Goal: Task Accomplishment & Management: Use online tool/utility

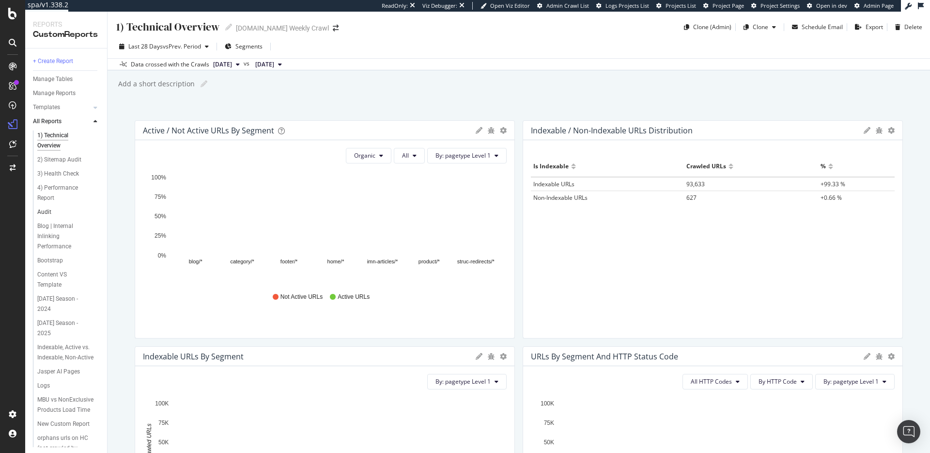
scroll to position [21, 0]
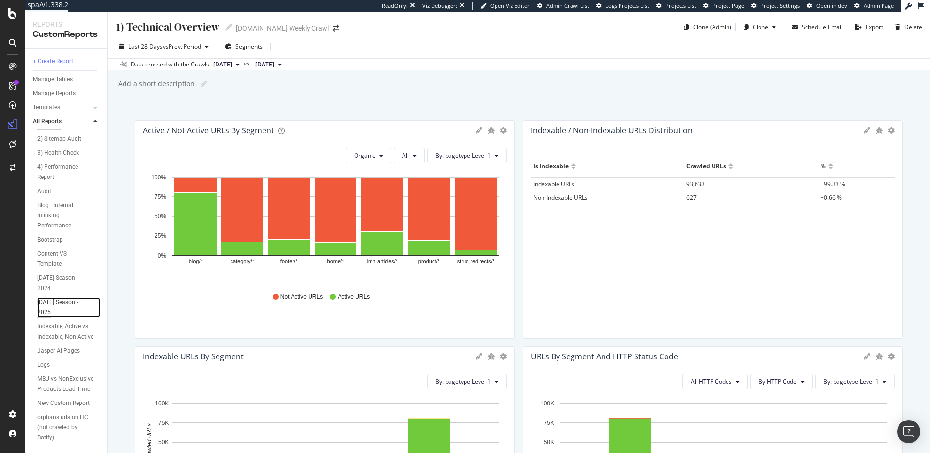
click at [70, 297] on div "Halloween Season - 2025" at bounding box center [64, 307] width 54 height 20
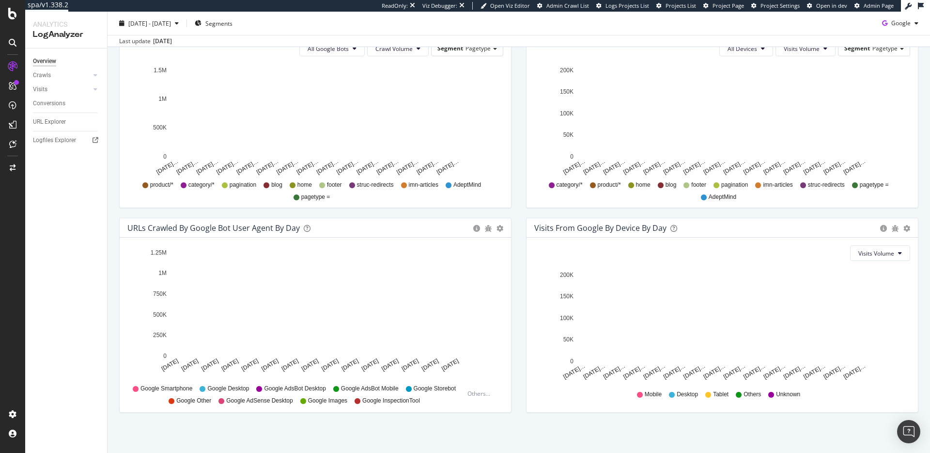
scroll to position [363, 0]
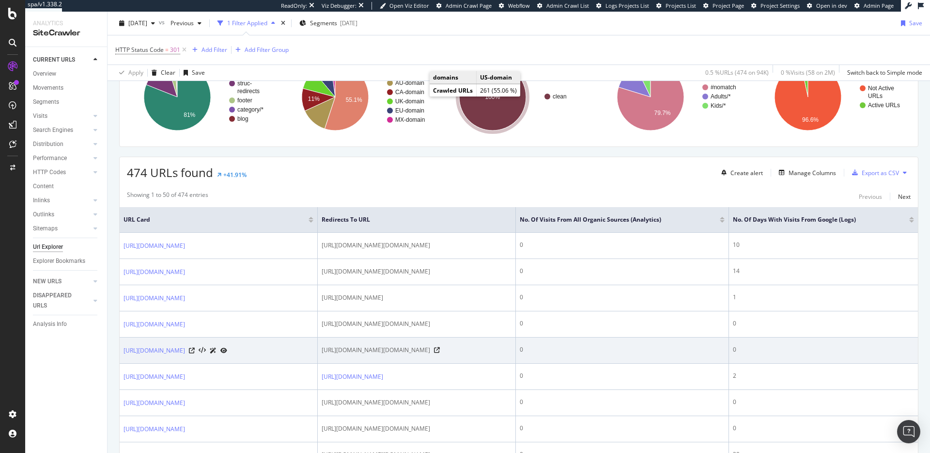
scroll to position [62, 0]
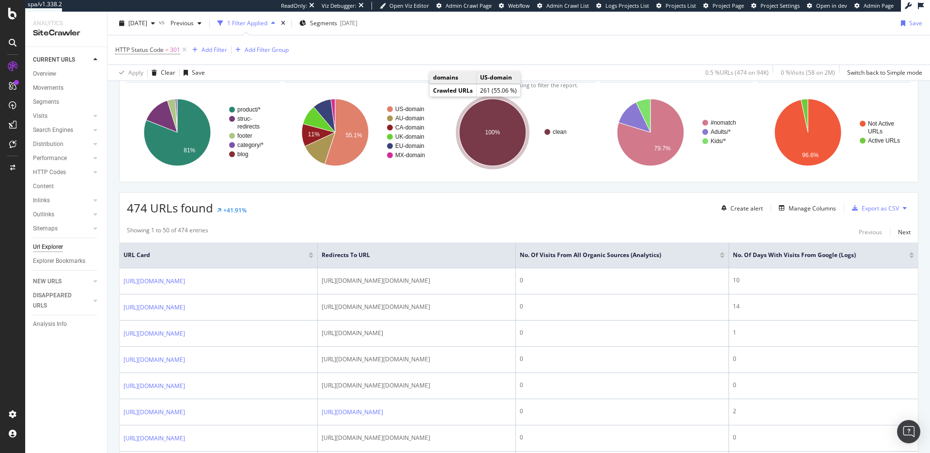
click at [725, 253] on div at bounding box center [722, 253] width 5 height 2
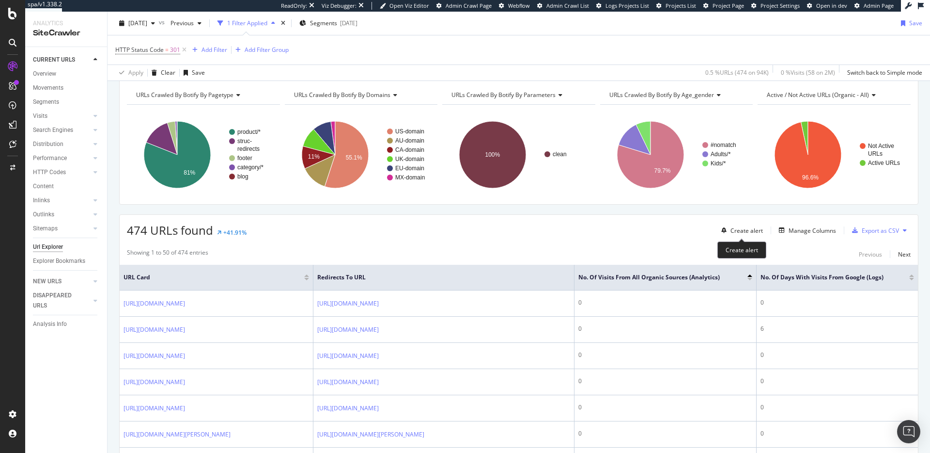
scroll to position [40, 0]
click at [749, 278] on div at bounding box center [750, 278] width 5 height 2
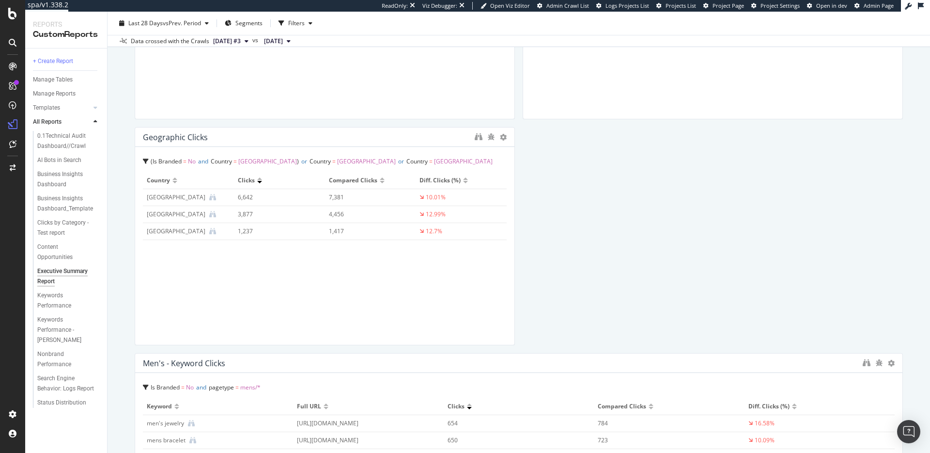
scroll to position [203, 0]
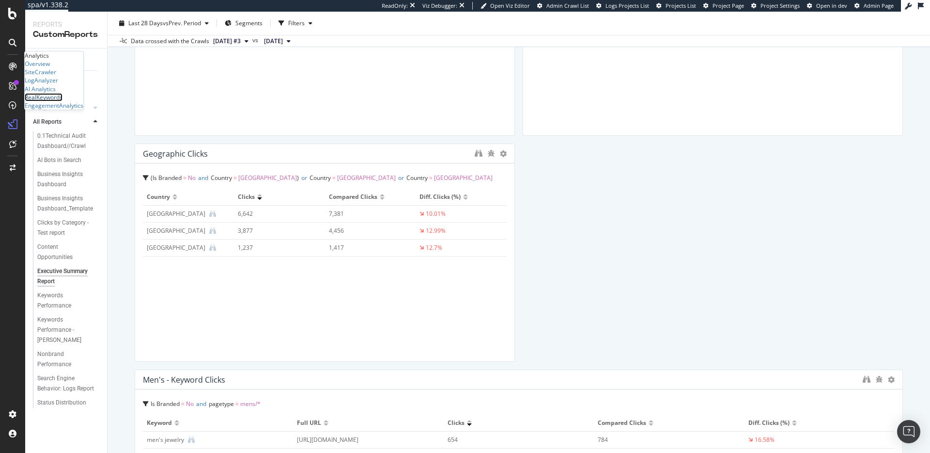
click at [61, 101] on div "RealKeywords" at bounding box center [44, 97] width 38 height 8
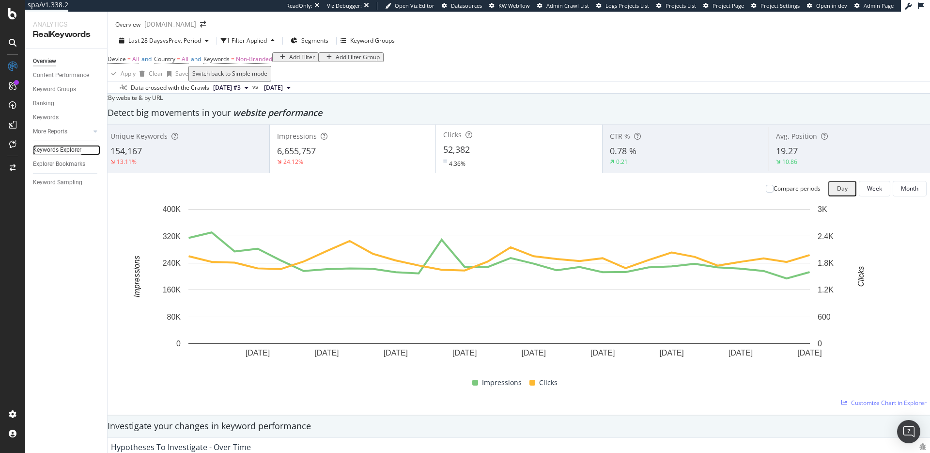
click at [49, 151] on div "Keywords Explorer" at bounding box center [57, 150] width 48 height 10
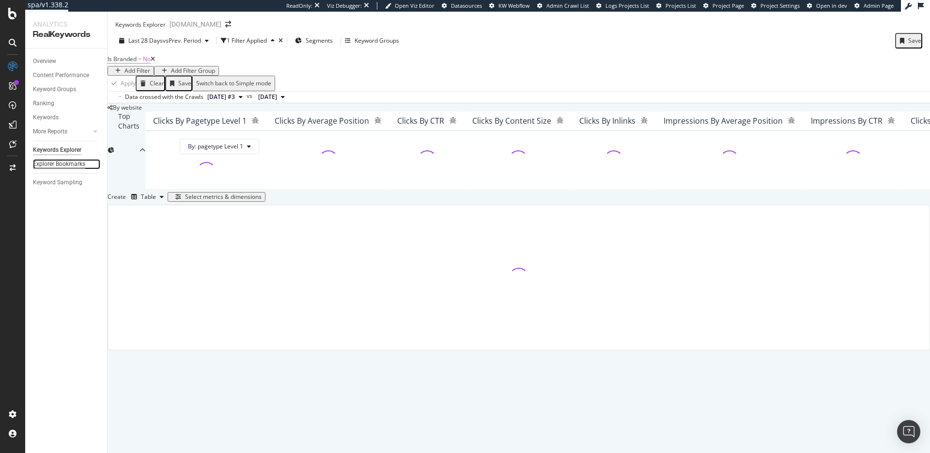
click at [49, 162] on div "Explorer Bookmarks" at bounding box center [59, 164] width 52 height 10
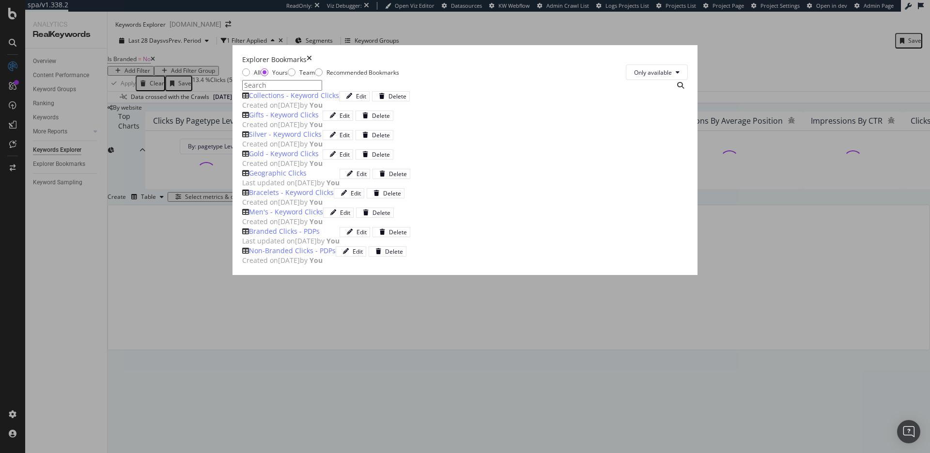
click at [249, 120] on div "Gifts - Keyword Clicks" at bounding box center [284, 115] width 70 height 10
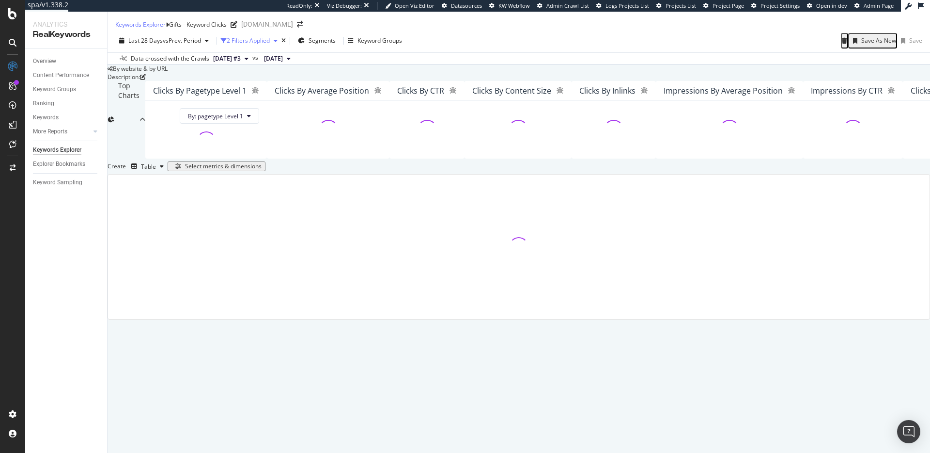
click at [251, 45] on div "2 Filters Applied" at bounding box center [248, 40] width 43 height 8
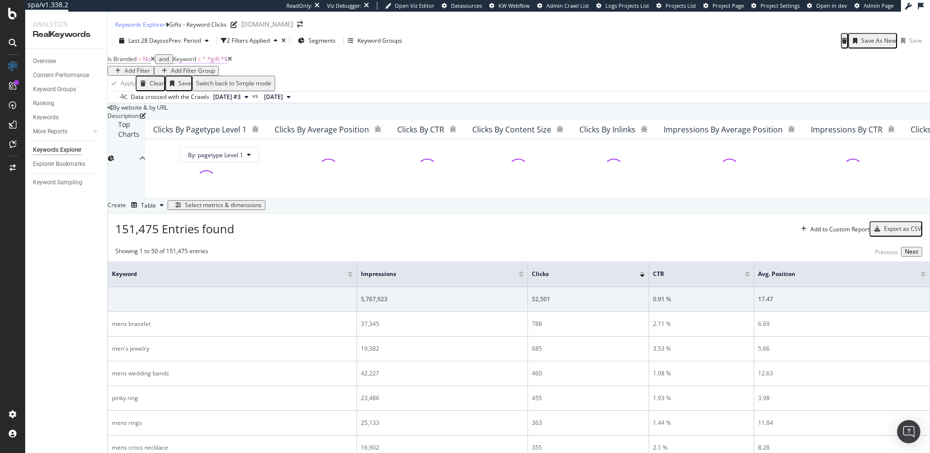
click at [201, 63] on span "=" at bounding box center [199, 59] width 3 height 8
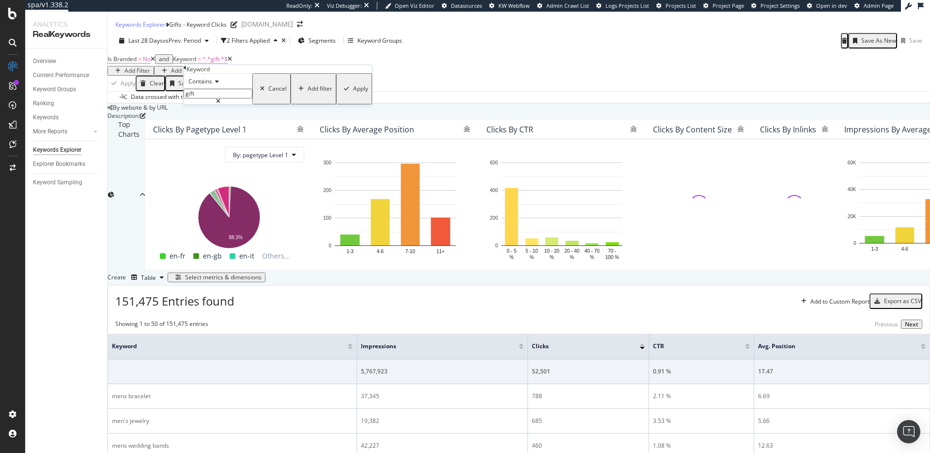
click at [219, 98] on input "gift" at bounding box center [218, 94] width 69 height 10
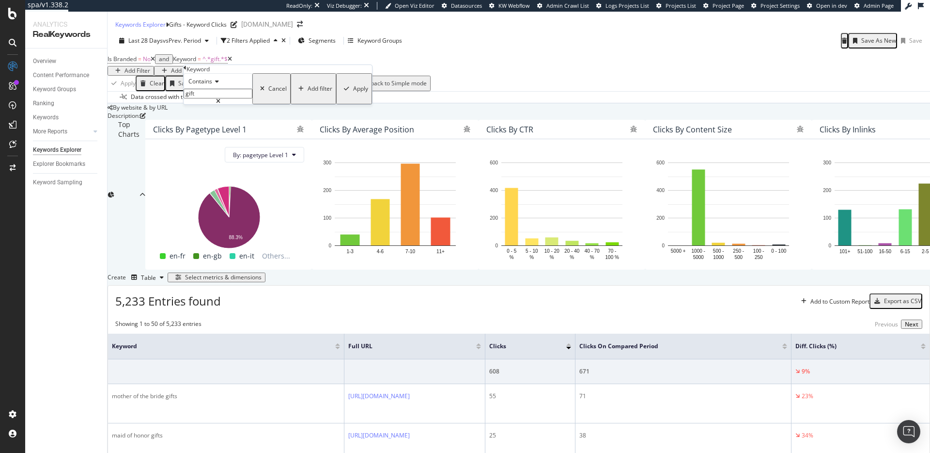
click at [219, 98] on input "gift" at bounding box center [218, 94] width 69 height 10
type input "mixed metals"
click at [353, 92] on div "Apply" at bounding box center [360, 88] width 15 height 7
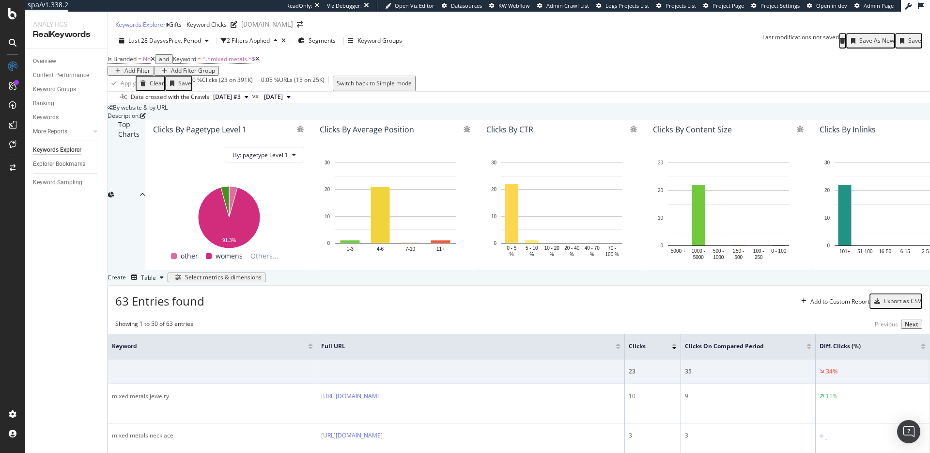
click at [876, 44] on div "Save As New" at bounding box center [876, 40] width 35 height 7
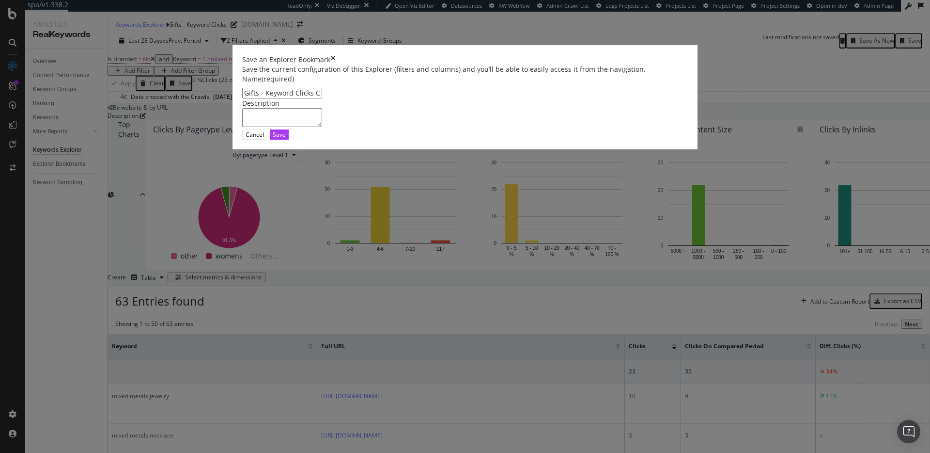
drag, startPoint x: 299, startPoint y: 191, endPoint x: 251, endPoint y: 186, distance: 47.8
click at [251, 186] on div "Save an Explorer Bookmark Save the current configuration of this Explorer (filt…" at bounding box center [465, 226] width 930 height 453
click at [322, 98] on input "Mixed Metals - Keyword Clicks Clone" at bounding box center [282, 93] width 80 height 11
type input "Mixed Metals - Keyword Clicks"
click at [286, 139] on div "Save" at bounding box center [279, 134] width 13 height 9
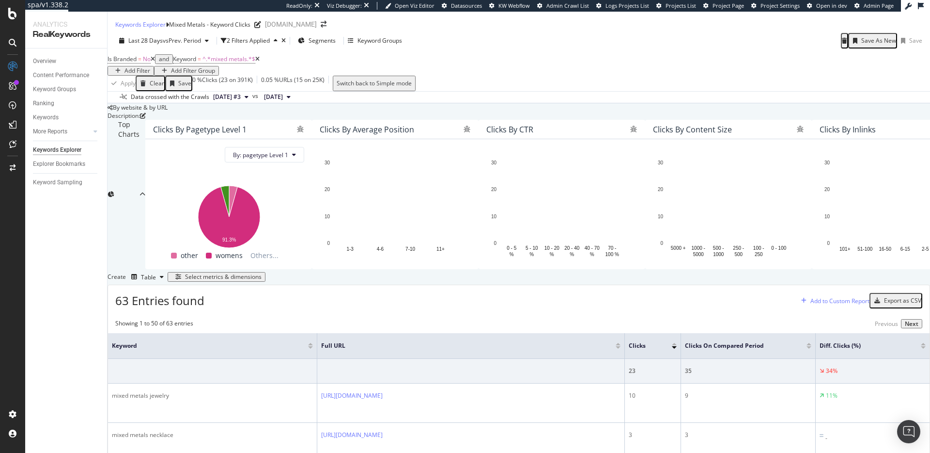
scroll to position [134, 0]
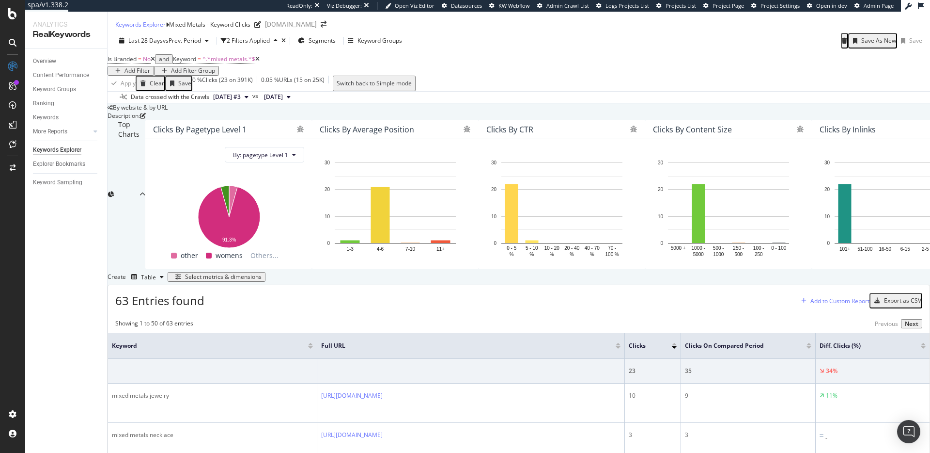
click at [811, 297] on div "Add to Custom Report" at bounding box center [840, 301] width 59 height 8
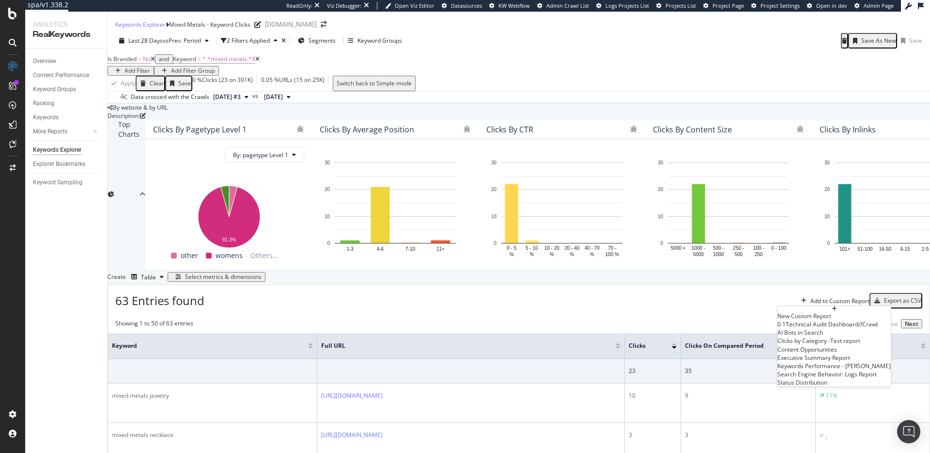
scroll to position [24, 0]
click at [856, 361] on div "Executive Summary Report" at bounding box center [834, 357] width 113 height 8
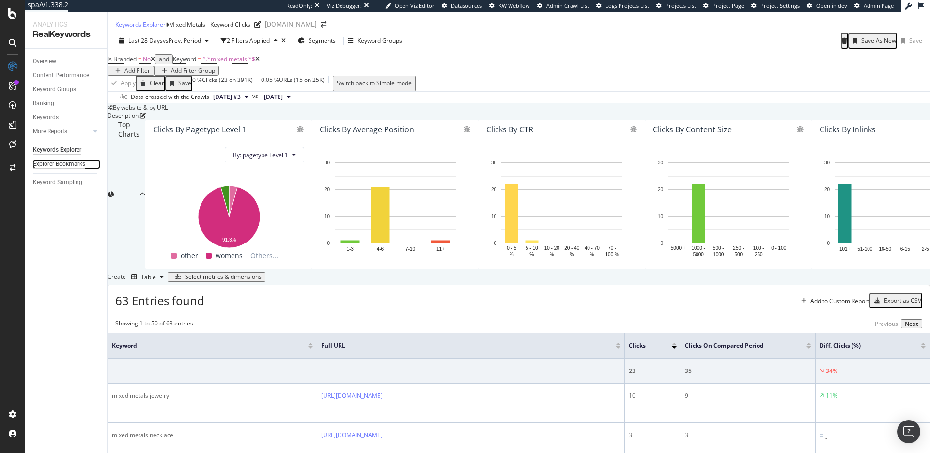
click at [68, 164] on div "Explorer Bookmarks" at bounding box center [59, 164] width 52 height 10
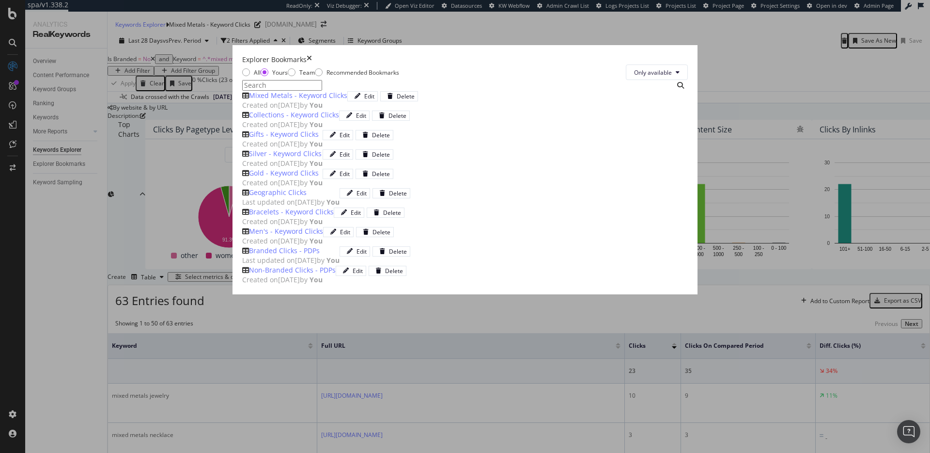
click at [312, 55] on icon "times" at bounding box center [309, 60] width 5 height 10
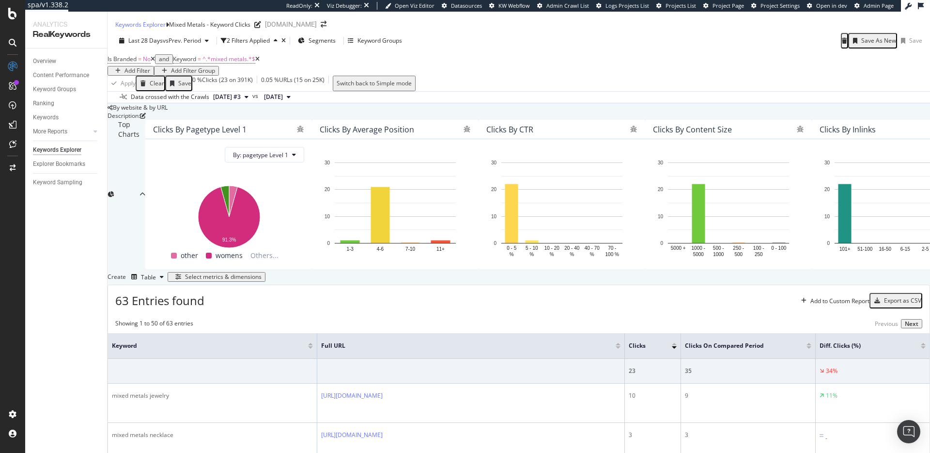
click at [227, 76] on div "Is Branded = No and Keyword = ^.*mixed metals.*$ Add Filter Add Filter Group" at bounding box center [519, 63] width 823 height 23
click at [223, 63] on span "^.*mixed metals.*$" at bounding box center [229, 59] width 53 height 8
click at [233, 98] on input "mixed metals" at bounding box center [218, 94] width 69 height 10
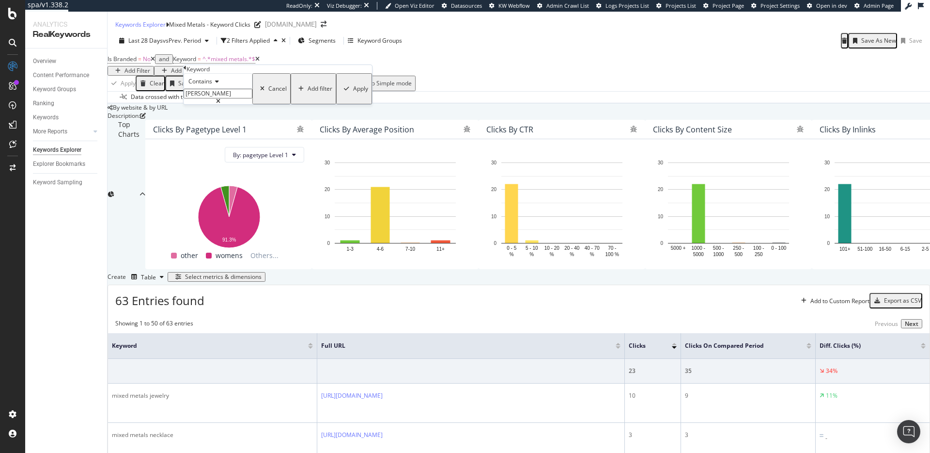
type input "david"
click at [353, 92] on div "Apply" at bounding box center [360, 88] width 15 height 7
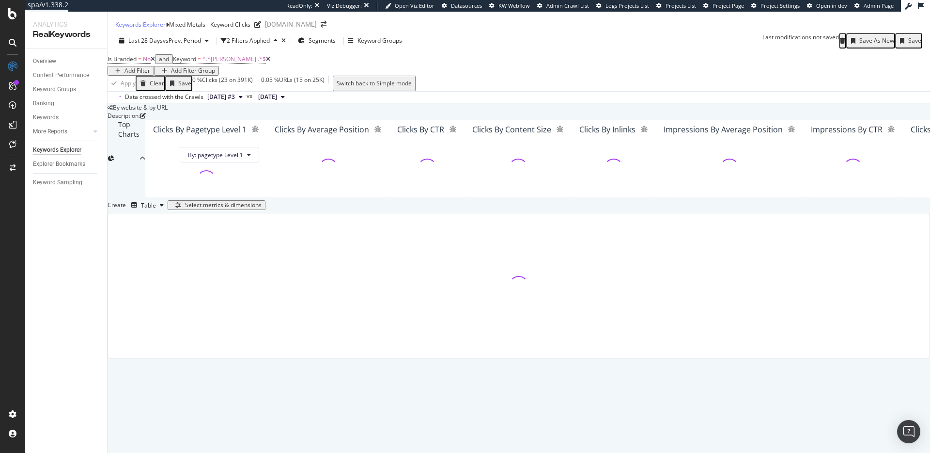
click at [215, 74] on div "Add Filter Group" at bounding box center [193, 70] width 44 height 7
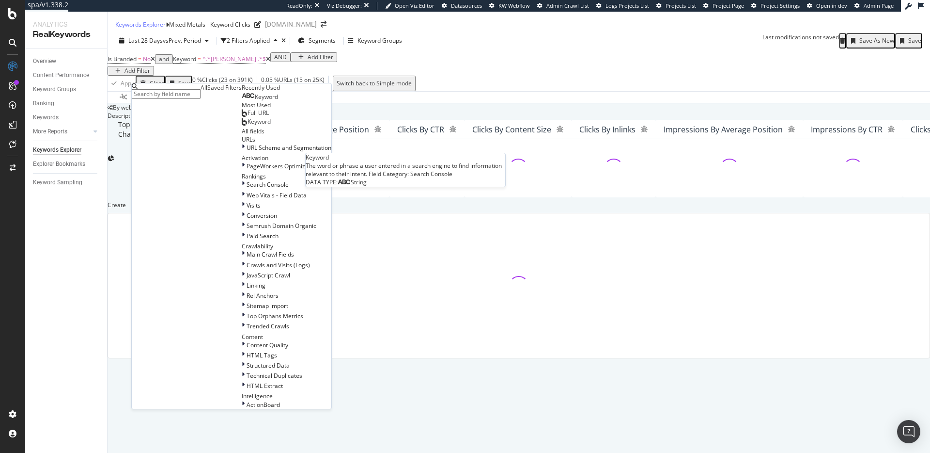
click at [255, 101] on span "Keyword" at bounding box center [266, 97] width 23 height 8
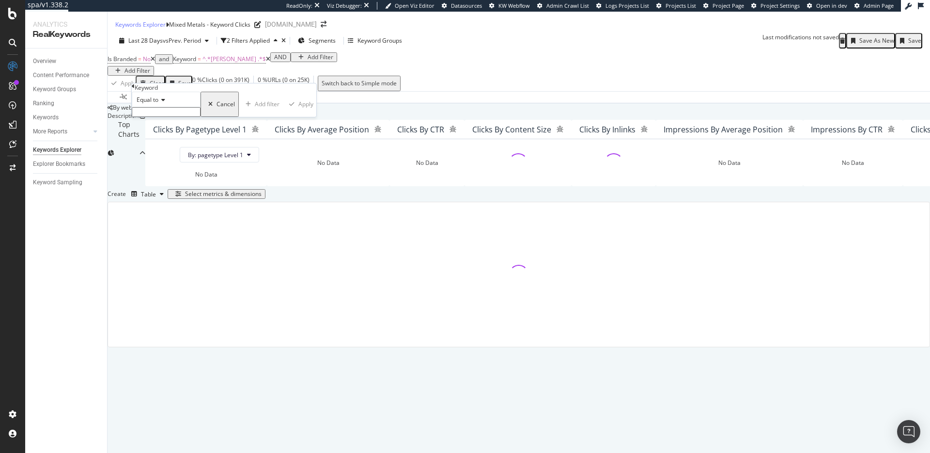
click at [158, 104] on span "Equal to" at bounding box center [148, 99] width 22 height 8
click at [193, 179] on div "Contains" at bounding box center [166, 174] width 68 height 10
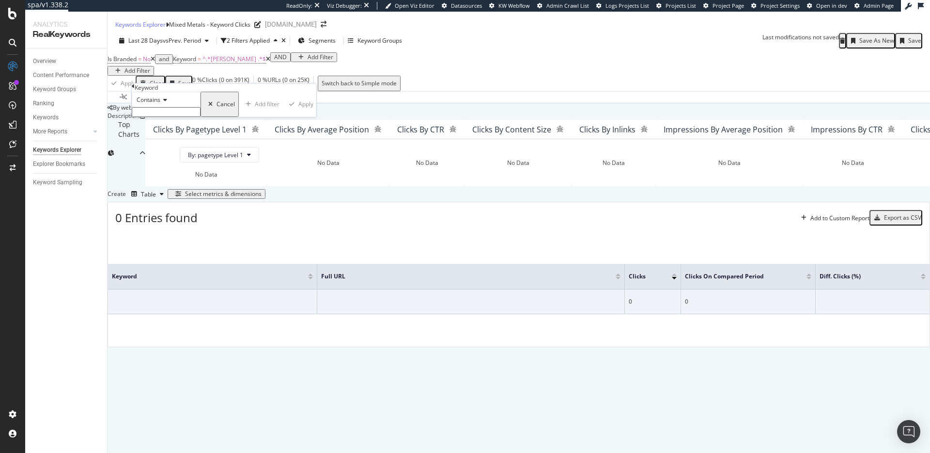
click at [186, 117] on input "text" at bounding box center [166, 112] width 69 height 10
type input "yurman"
click at [235, 123] on div "Contains yurman Cancel Add filter Apply" at bounding box center [226, 107] width 188 height 31
click at [301, 110] on div "Apply" at bounding box center [308, 107] width 15 height 7
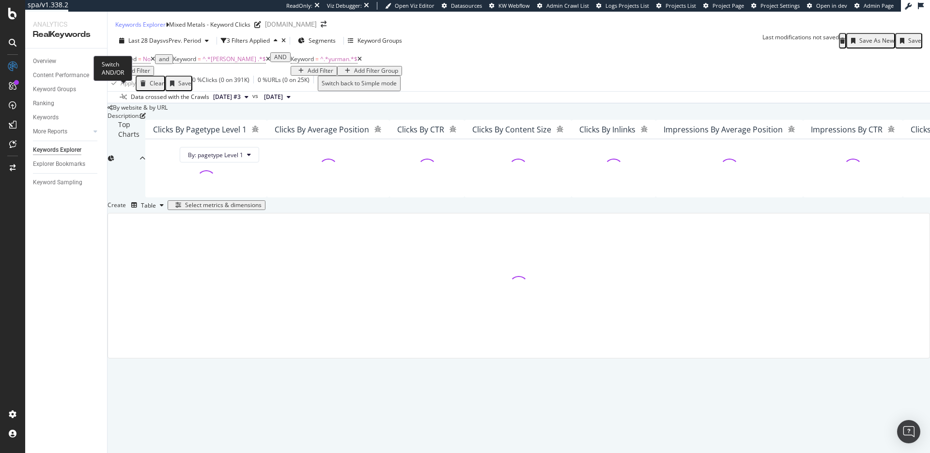
click at [274, 61] on div "AND" at bounding box center [280, 57] width 13 height 7
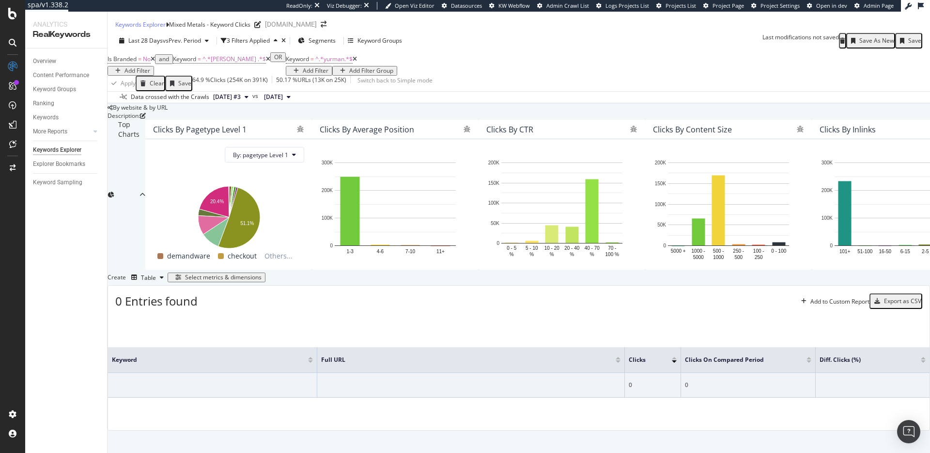
drag, startPoint x: 250, startPoint y: 73, endPoint x: 229, endPoint y: 80, distance: 21.6
click at [266, 62] on icon at bounding box center [268, 59] width 4 height 6
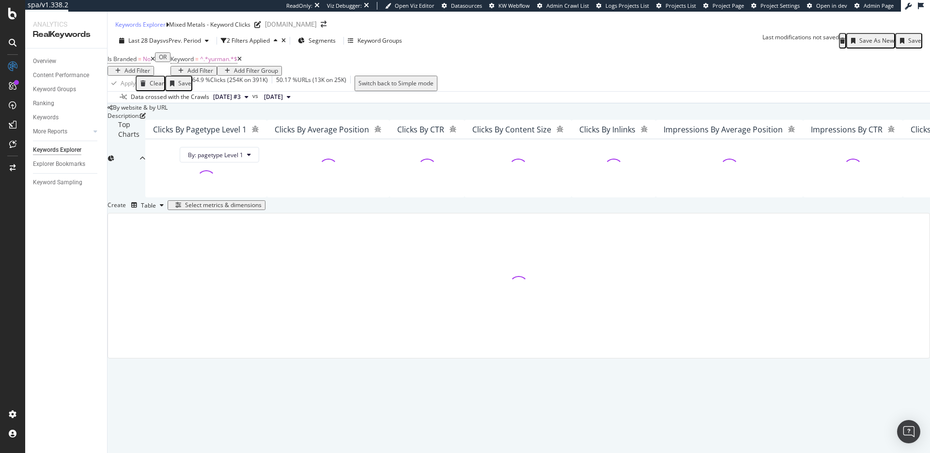
drag, startPoint x: 197, startPoint y: 90, endPoint x: 161, endPoint y: 82, distance: 36.7
click at [237, 62] on icon at bounding box center [239, 59] width 4 height 6
click at [130, 63] on span "Is Branded" at bounding box center [122, 59] width 29 height 8
click at [144, 89] on div "No" at bounding box center [130, 81] width 29 height 16
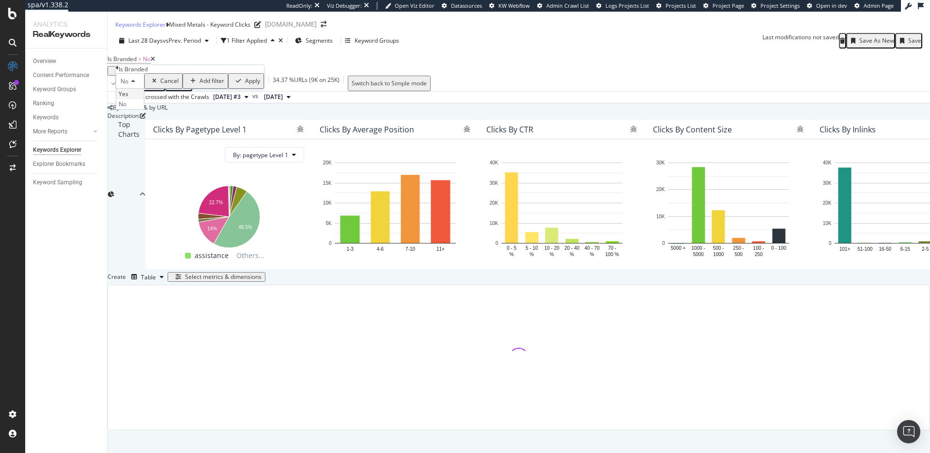
click at [141, 99] on div "Yes" at bounding box center [130, 94] width 28 height 10
drag, startPoint x: 235, startPoint y: 114, endPoint x: 231, endPoint y: 116, distance: 5.1
click at [234, 89] on div "Yes Cancel Add filter Apply" at bounding box center [191, 81] width 150 height 16
click at [247, 84] on div "Apply" at bounding box center [254, 81] width 15 height 7
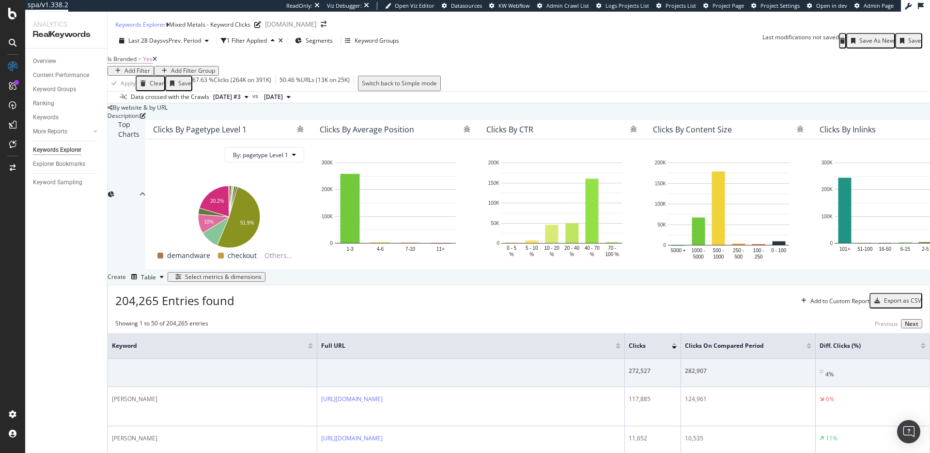
click at [150, 69] on div "Add Filter" at bounding box center [130, 70] width 39 height 7
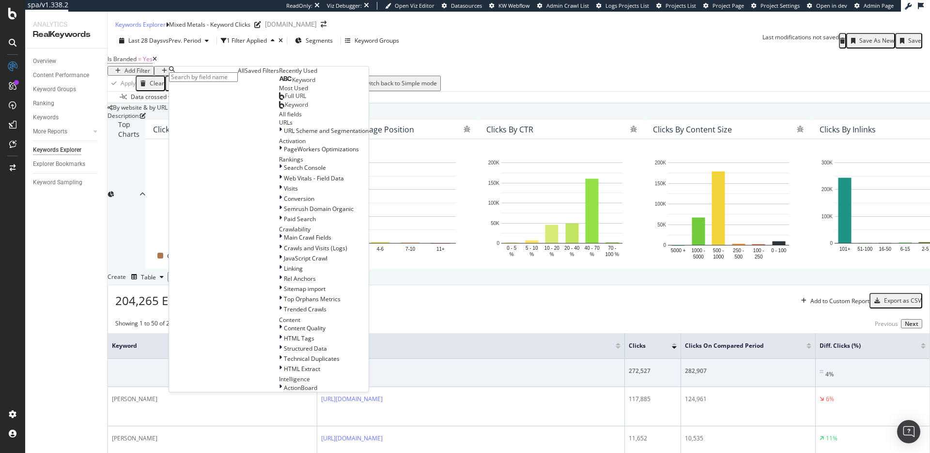
click at [279, 84] on div "Keyword" at bounding box center [297, 80] width 36 height 8
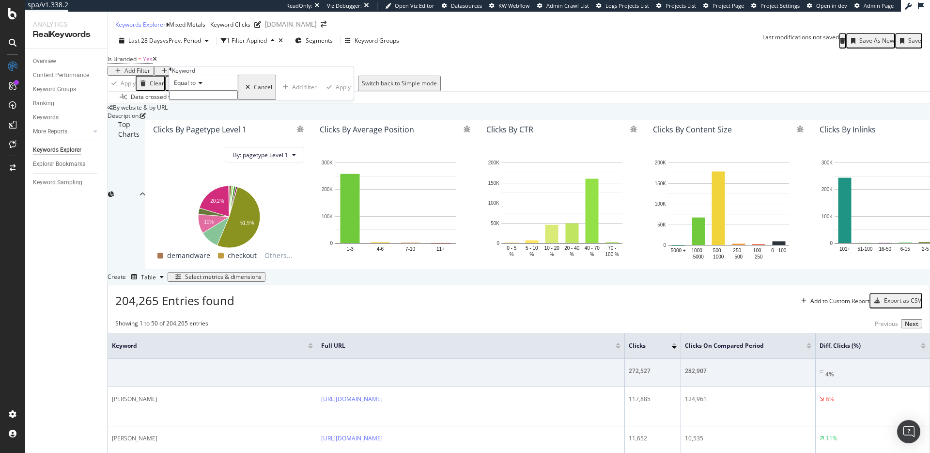
click at [197, 90] on div "Equal to" at bounding box center [203, 83] width 69 height 16
click at [196, 161] on span "Contains" at bounding box center [184, 157] width 24 height 8
click at [238, 90] on div "Contains" at bounding box center [203, 83] width 69 height 16
click at [238, 111] on div "Equal to Not equal to Starts with Doesn't start with Ends with Doesn't end with…" at bounding box center [203, 141] width 69 height 103
click at [238, 90] on div "Contains" at bounding box center [203, 83] width 69 height 16
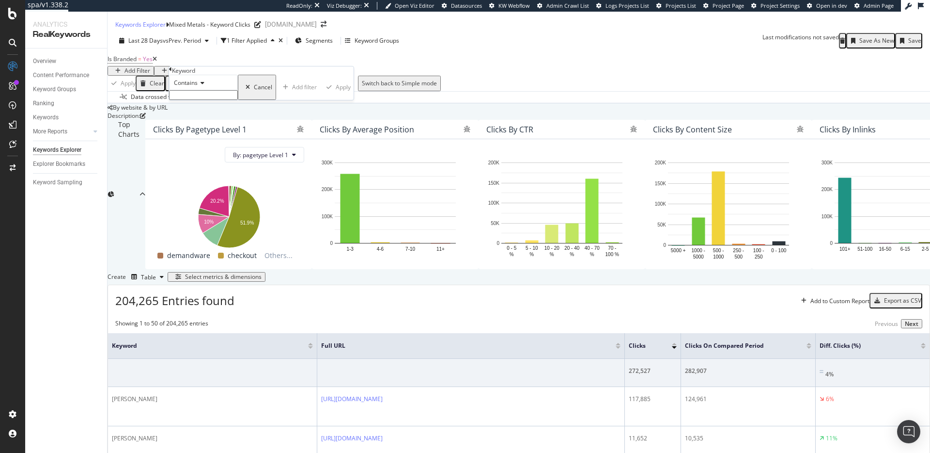
click at [234, 100] on input "text" at bounding box center [203, 95] width 69 height 10
type input "david"
click at [339, 94] on div "Apply" at bounding box center [346, 90] width 15 height 7
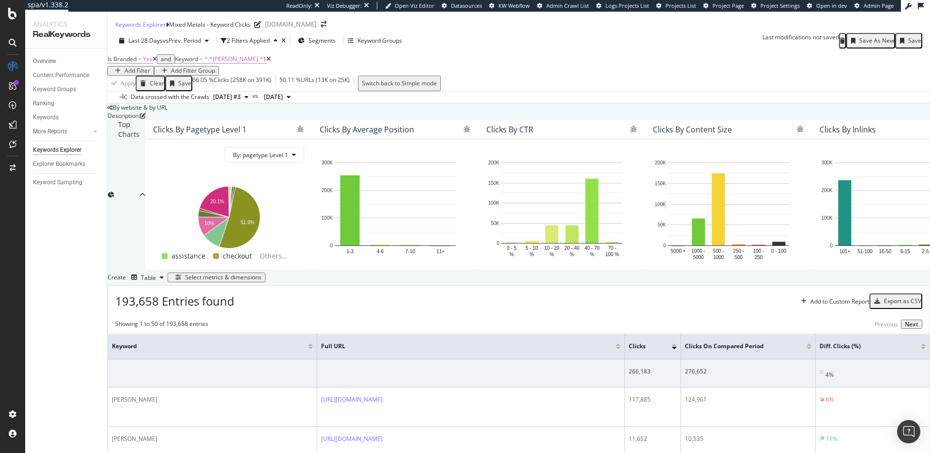
scroll to position [1, 0]
click at [873, 44] on div "Save As New" at bounding box center [876, 40] width 35 height 7
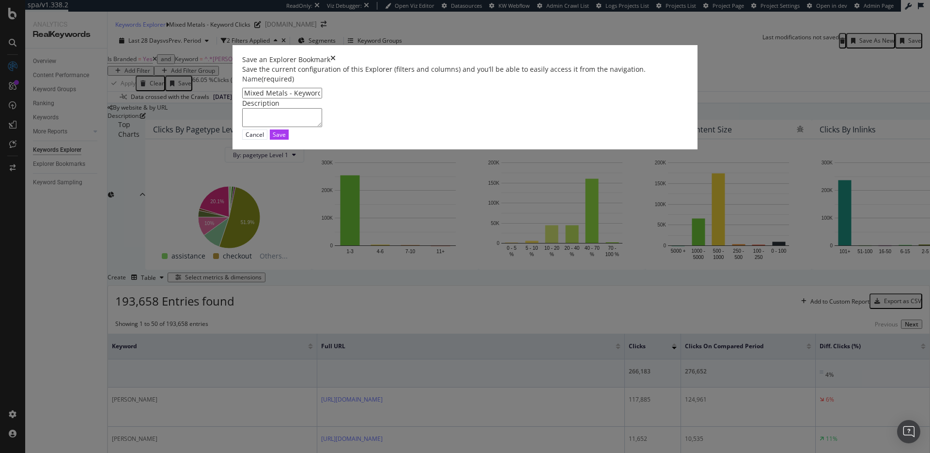
drag, startPoint x: 324, startPoint y: 192, endPoint x: 253, endPoint y: 192, distance: 70.7
click at [253, 192] on div "Save an Explorer Bookmark Save the current configuration of this Explorer (filt…" at bounding box center [465, 226] width 930 height 453
drag, startPoint x: 406, startPoint y: 197, endPoint x: 363, endPoint y: 195, distance: 43.6
click at [322, 98] on input "Head Term - Keyword Clicks Clone" at bounding box center [282, 93] width 80 height 11
type input "Head Term - Keyword Clicks"
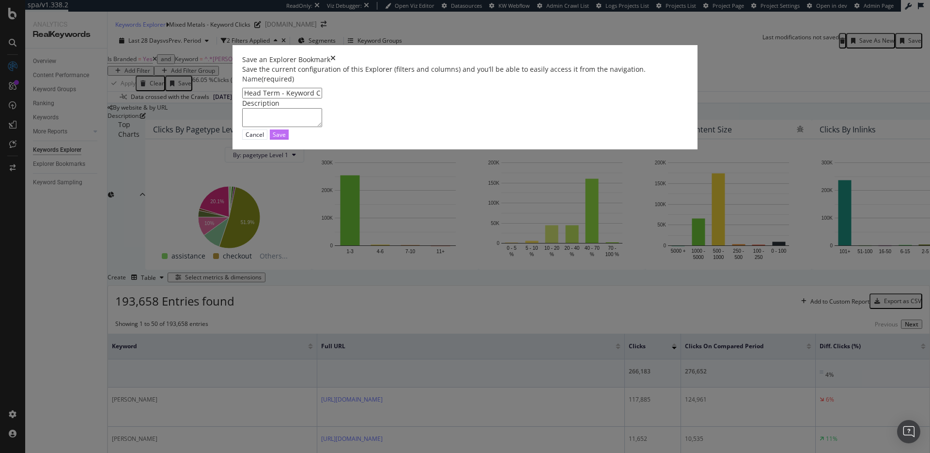
click at [286, 139] on div "Save" at bounding box center [279, 134] width 13 height 9
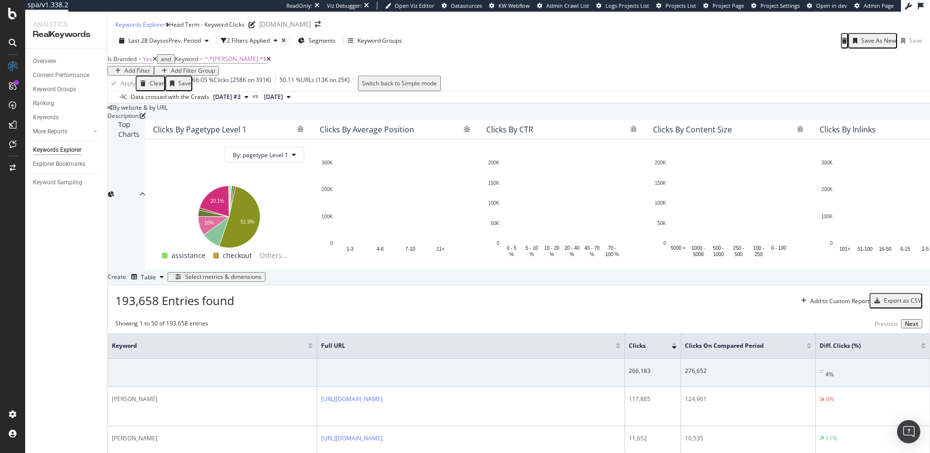
scroll to position [115, 0]
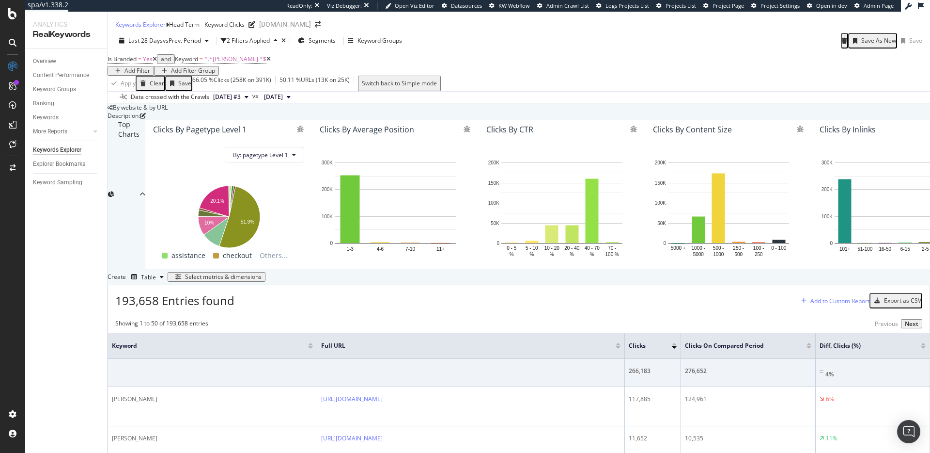
click at [811, 305] on div "Add to Custom Report" at bounding box center [840, 301] width 59 height 8
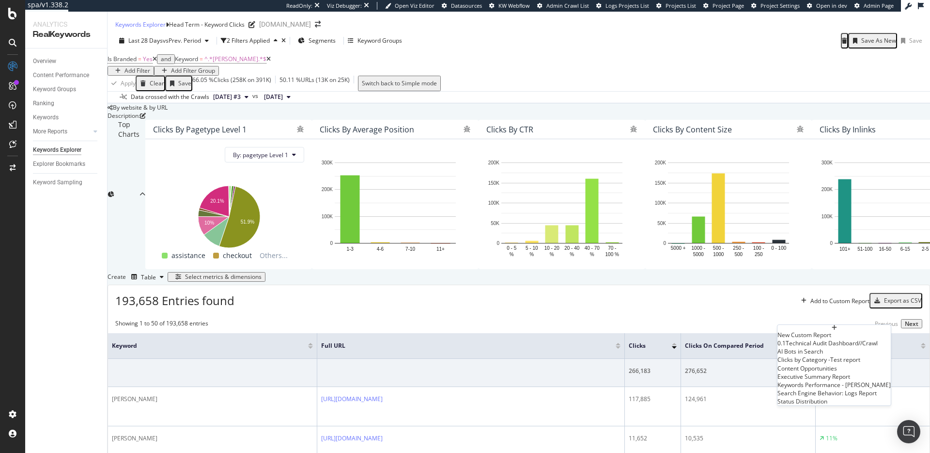
scroll to position [24, 0]
click at [851, 380] on div "Executive Summary Report" at bounding box center [834, 376] width 113 height 8
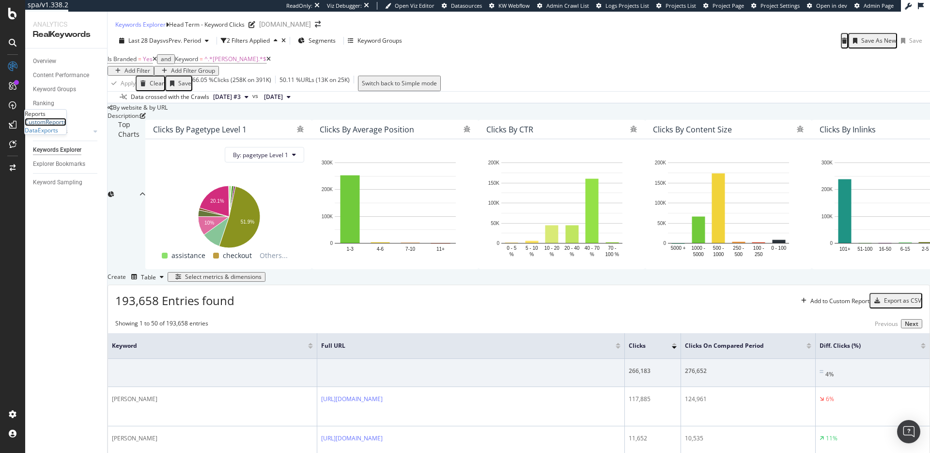
click at [54, 126] on div "CustomReports" at bounding box center [46, 122] width 42 height 8
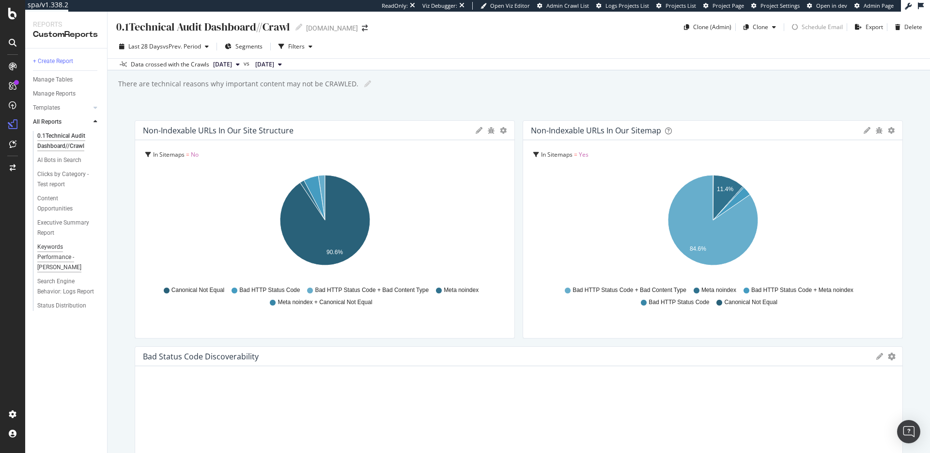
scroll to position [132, 0]
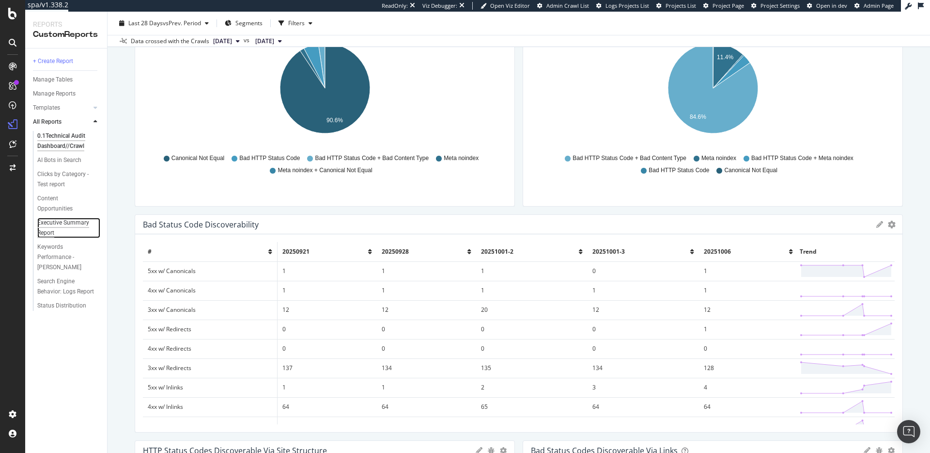
click at [57, 231] on div "Executive Summary Report" at bounding box center [64, 228] width 55 height 20
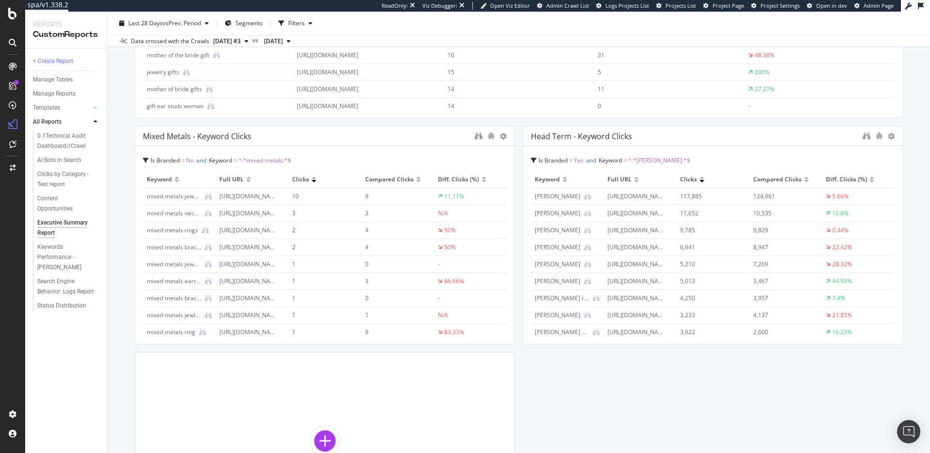
scroll to position [1783, 0]
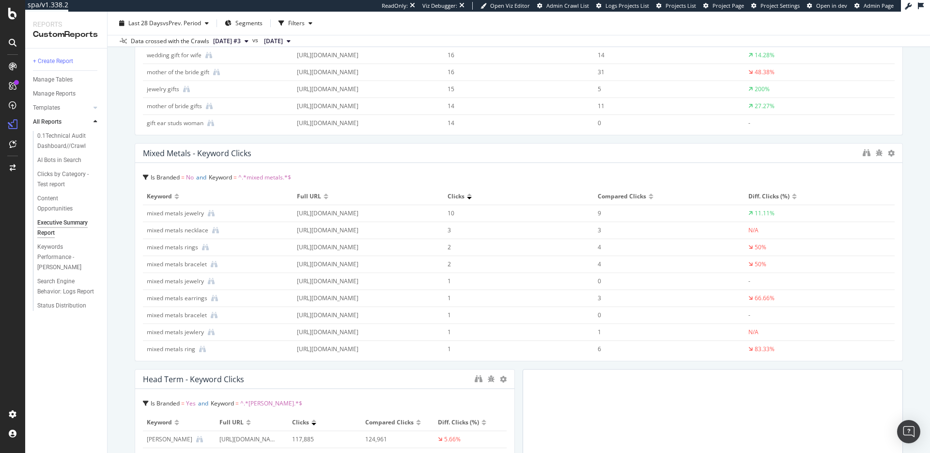
drag, startPoint x: 511, startPoint y: 227, endPoint x: 955, endPoint y: 215, distance: 444.9
click at [930, 215] on html "spa/v1.338.2 ReadOnly: Viz Debugger: Open Viz Editor Admin Crawl List Logs Proj…" at bounding box center [465, 226] width 930 height 453
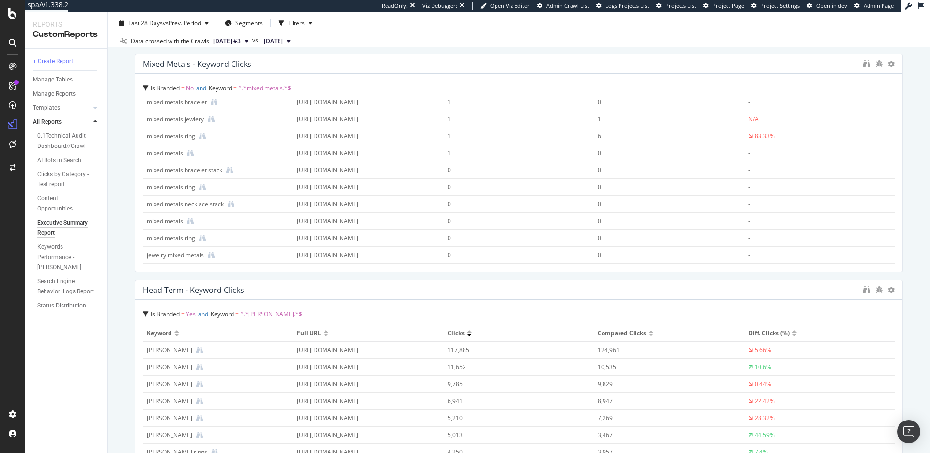
drag, startPoint x: 512, startPoint y: 357, endPoint x: 1018, endPoint y: 324, distance: 507.4
click at [930, 324] on html "spa/v1.338.2 ReadOnly: Viz Debugger: Open Viz Editor Admin Crawl List Logs Proj…" at bounding box center [465, 226] width 930 height 453
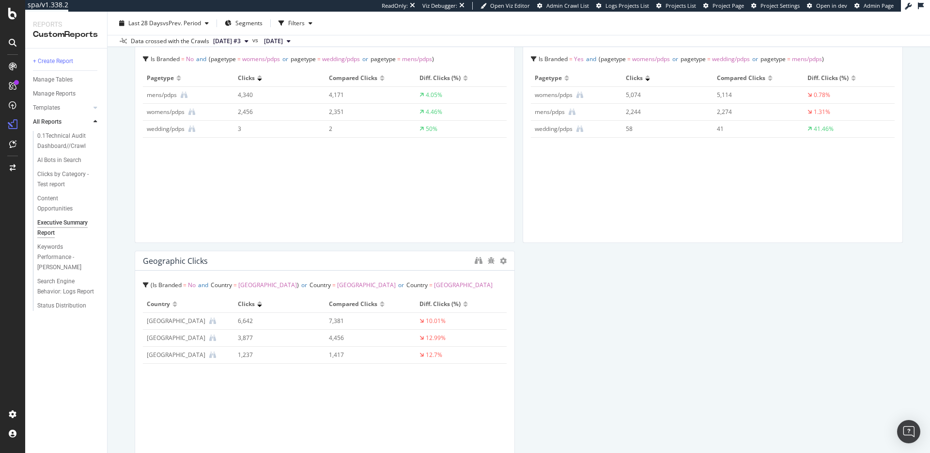
scroll to position [0, 0]
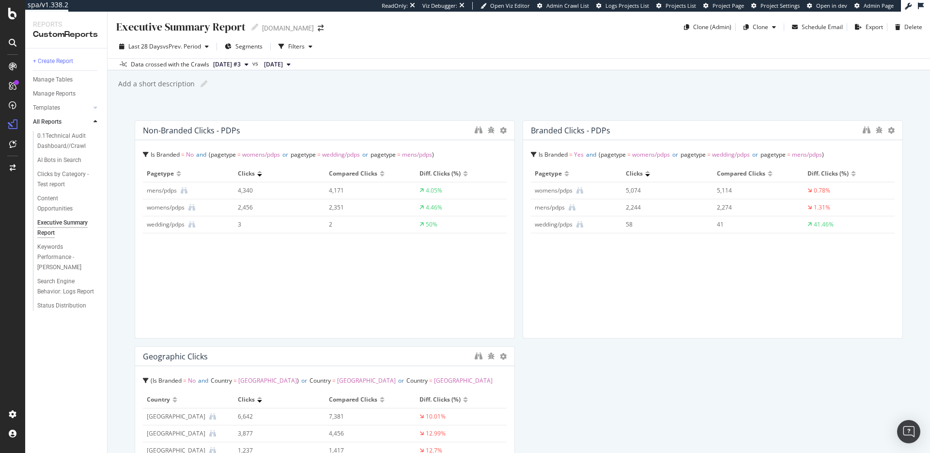
click at [310, 96] on div "Executive Summary Report Executive Summary Report davidyurman.com Clone (Admin)…" at bounding box center [519, 232] width 823 height 441
click at [465, 94] on div "Executive Summary Report Executive Summary Report davidyurman.com Clone (Admin)…" at bounding box center [519, 232] width 823 height 441
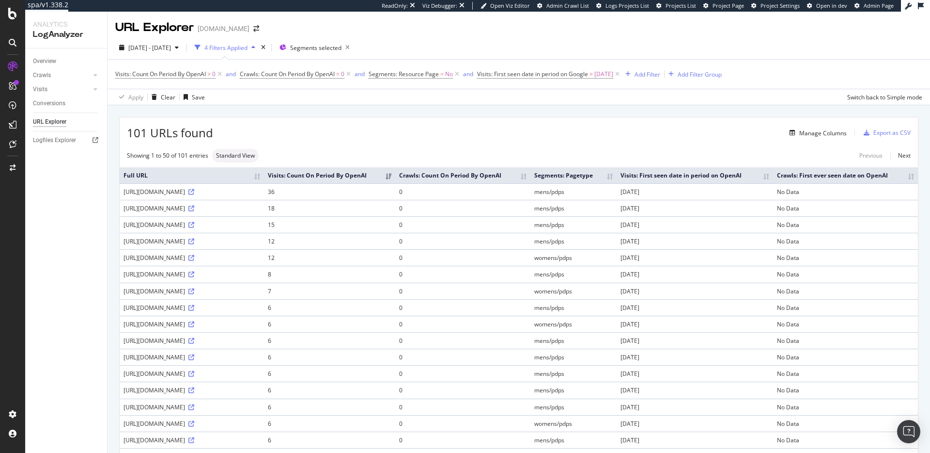
click at [757, 199] on td "2025-09-18" at bounding box center [695, 191] width 156 height 16
click at [761, 200] on td "2025-09-18" at bounding box center [695, 191] width 156 height 16
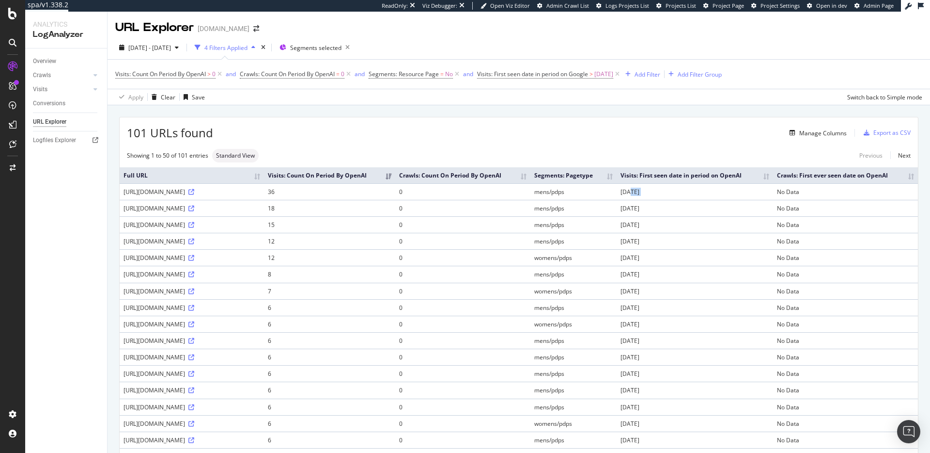
click at [768, 200] on td "2025-09-18" at bounding box center [695, 191] width 156 height 16
click at [769, 200] on td "2025-09-18" at bounding box center [695, 191] width 156 height 16
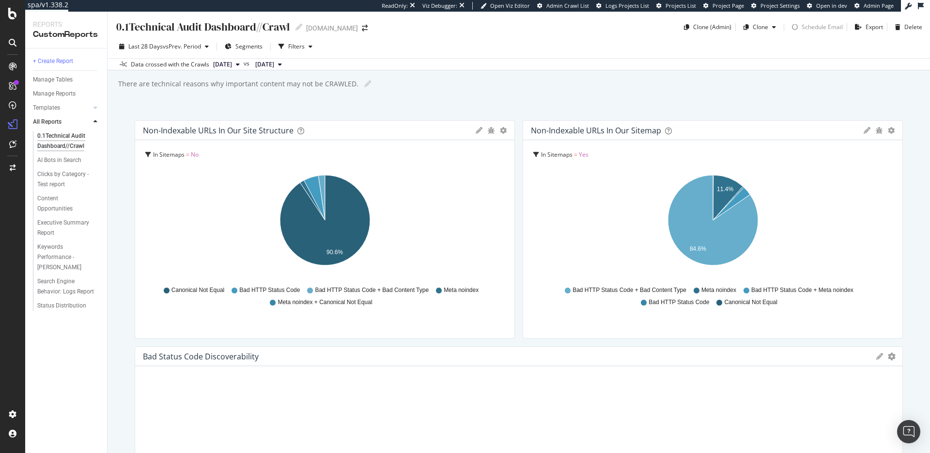
click at [60, 220] on div "Executive Summary Report" at bounding box center [64, 228] width 55 height 20
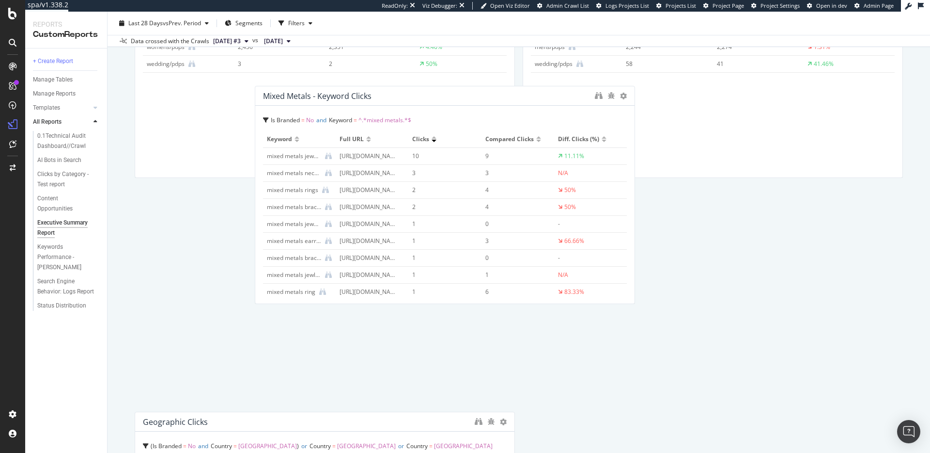
scroll to position [152, 0]
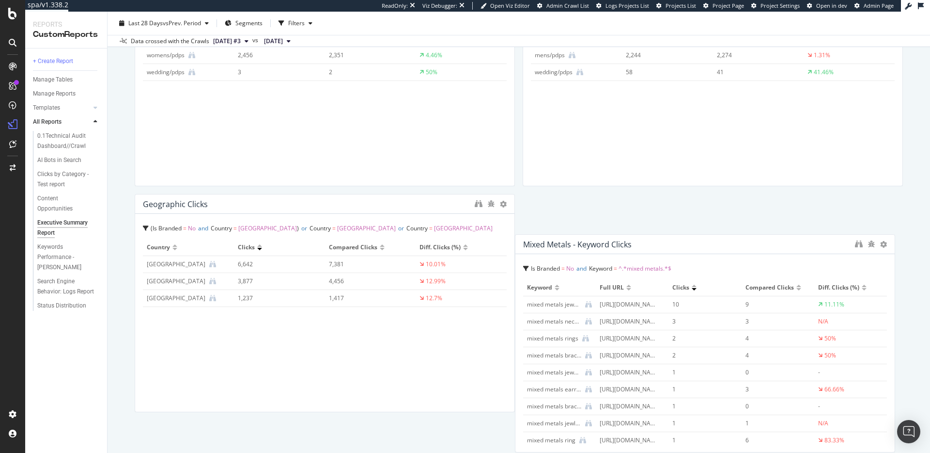
drag, startPoint x: 345, startPoint y: 190, endPoint x: 737, endPoint y: 234, distance: 394.4
click at [737, 234] on div "Mixed Metals - Keyword Clicks" at bounding box center [704, 243] width 379 height 19
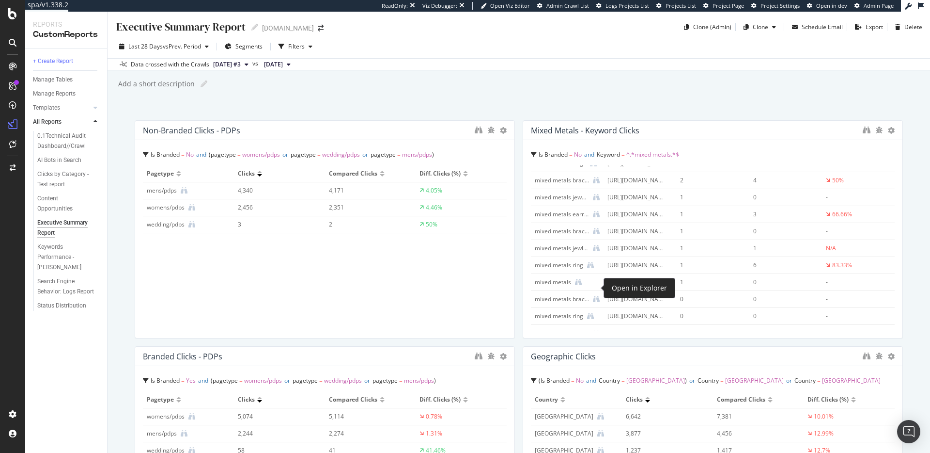
scroll to position [0, 0]
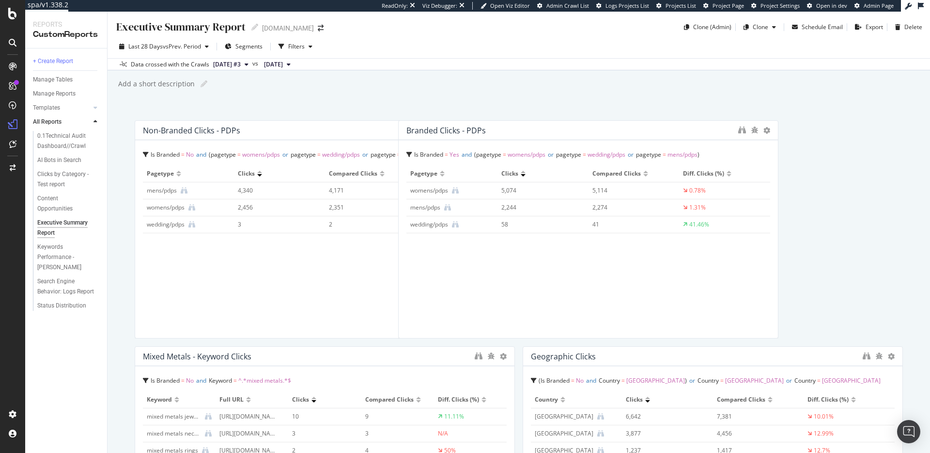
drag, startPoint x: 445, startPoint y: 350, endPoint x: 710, endPoint y: 122, distance: 349.7
click at [710, 122] on div "Branded Clicks - PDPs" at bounding box center [588, 130] width 379 height 19
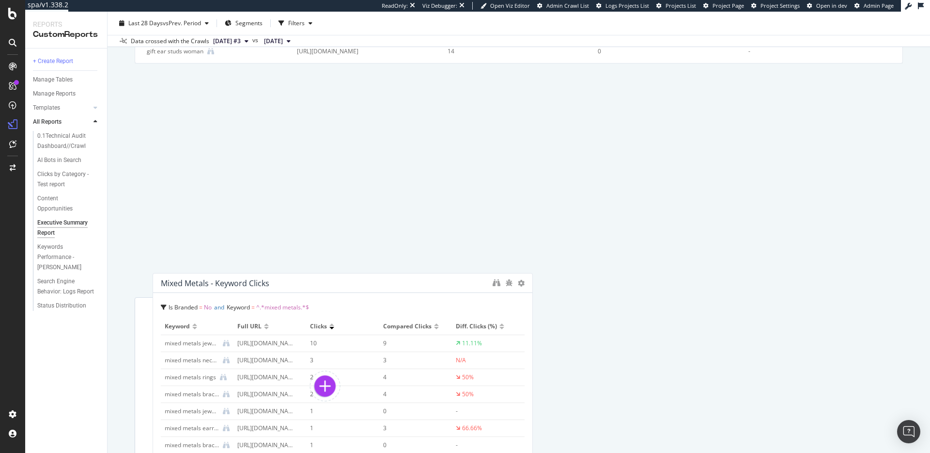
scroll to position [22, 0]
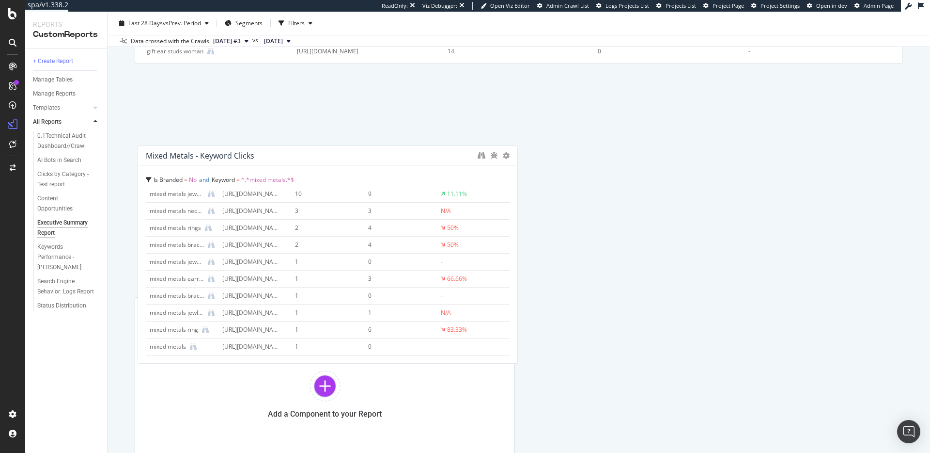
drag, startPoint x: 416, startPoint y: 354, endPoint x: 419, endPoint y: 152, distance: 201.6
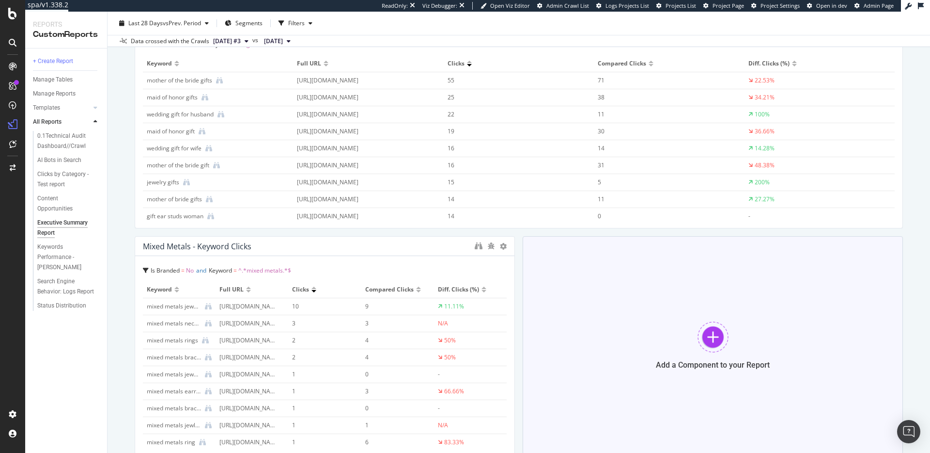
scroll to position [1691, 0]
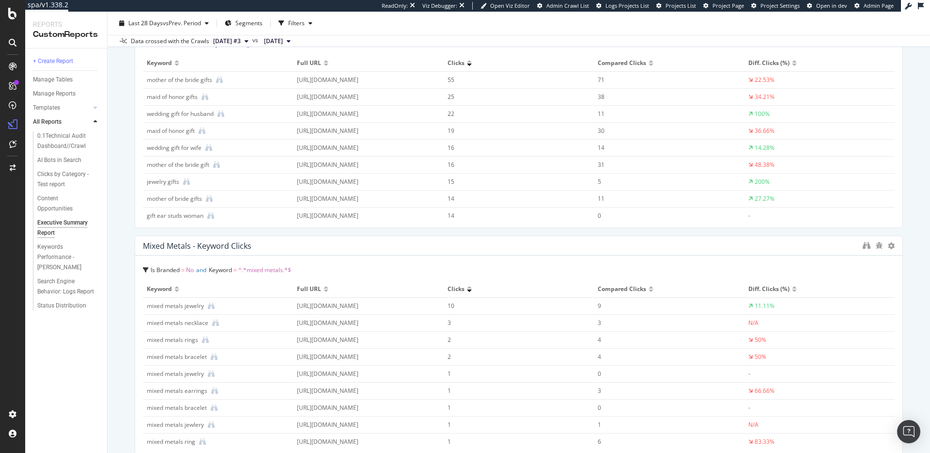
drag, startPoint x: 513, startPoint y: 304, endPoint x: 949, endPoint y: 301, distance: 436.5
click at [930, 301] on html "spa/v1.338.2 ReadOnly: Viz Debugger: Open Viz Editor Admin Crawl List Logs Proj…" at bounding box center [465, 226] width 930 height 453
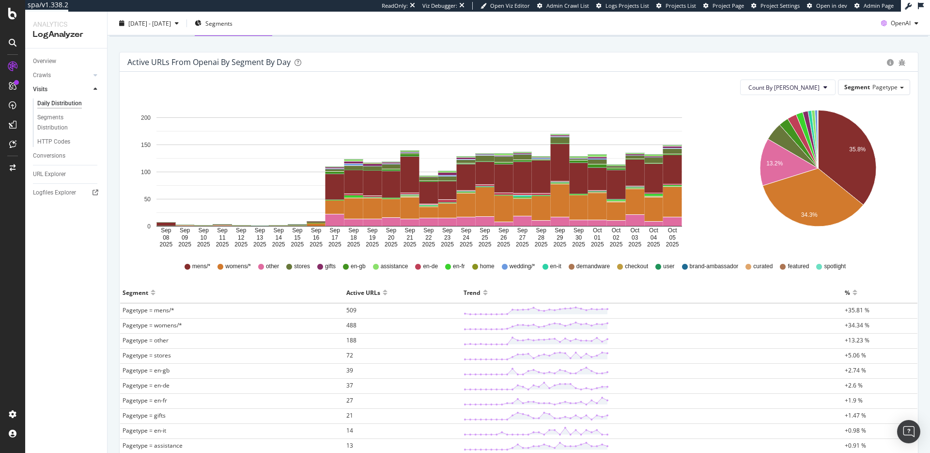
scroll to position [83, 0]
